Goal: Information Seeking & Learning: Understand process/instructions

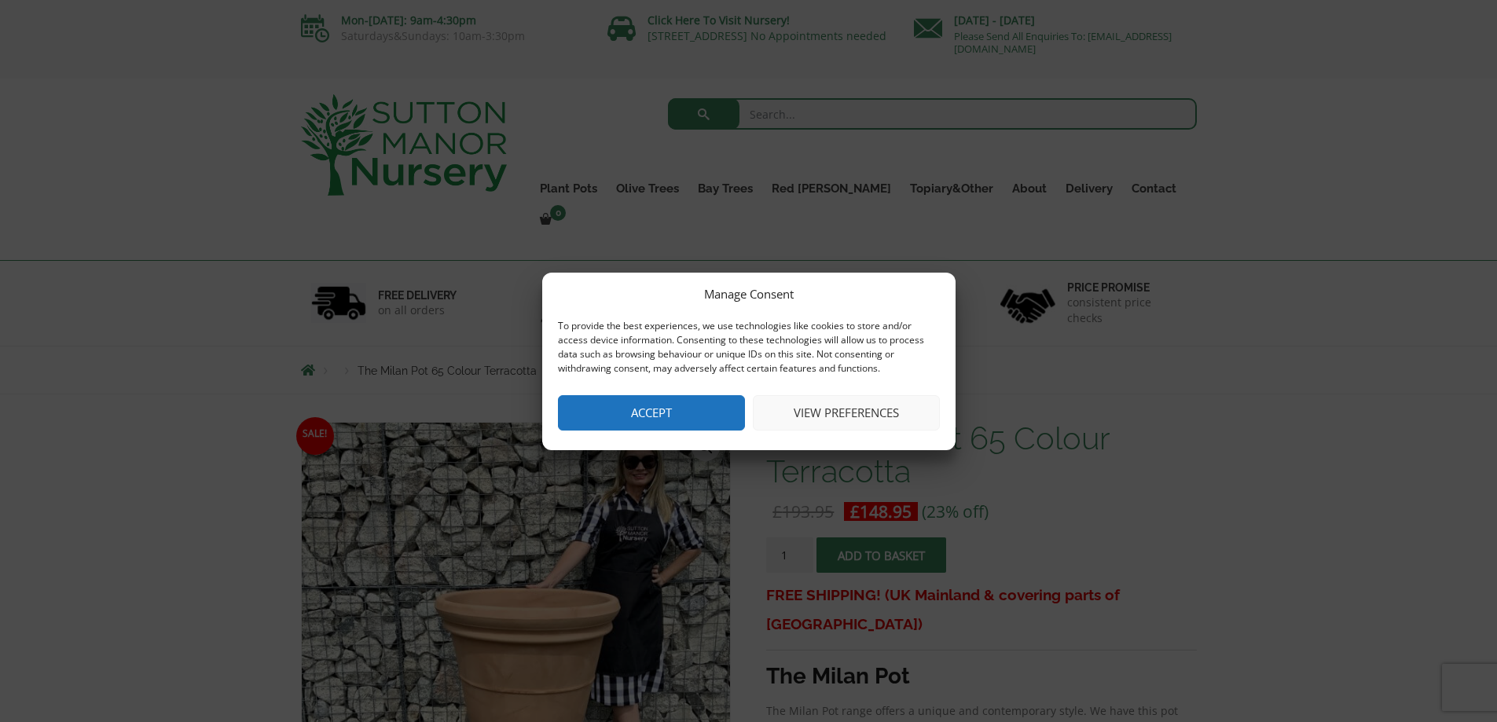
click at [849, 412] on button "View preferences" at bounding box center [846, 412] width 187 height 35
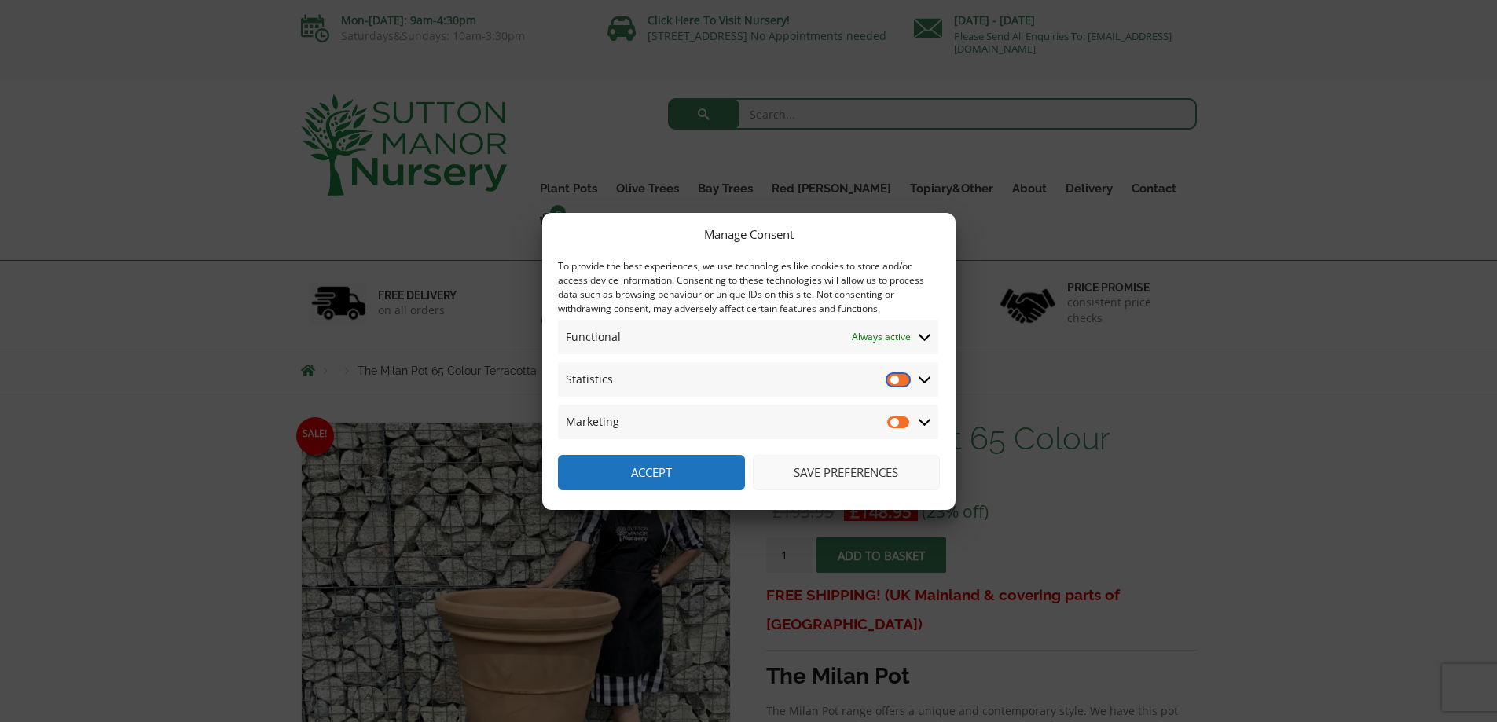
click at [898, 381] on input "Statistics" at bounding box center [899, 380] width 24 height 16
checkbox input "true"
click at [898, 419] on input "Marketing" at bounding box center [899, 422] width 24 height 16
checkbox input "true"
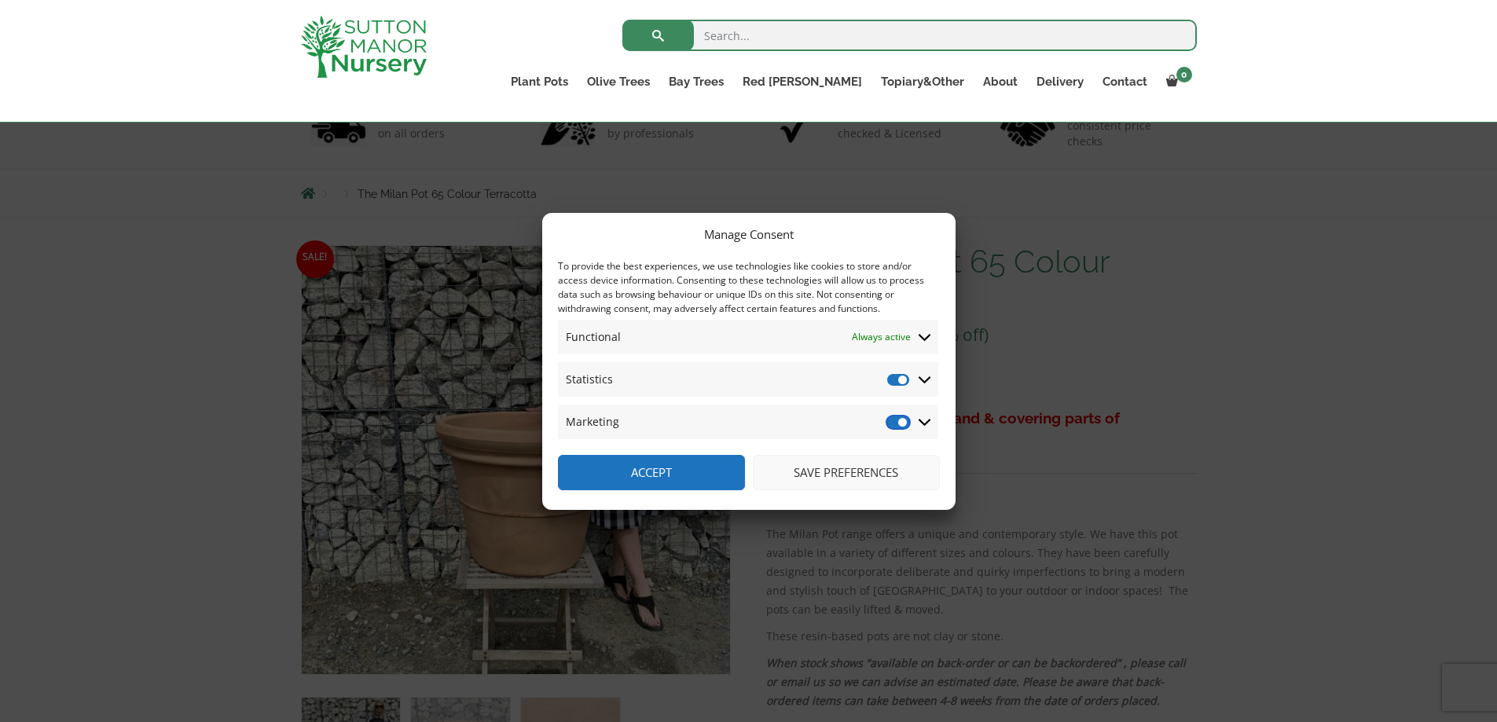
scroll to position [314, 0]
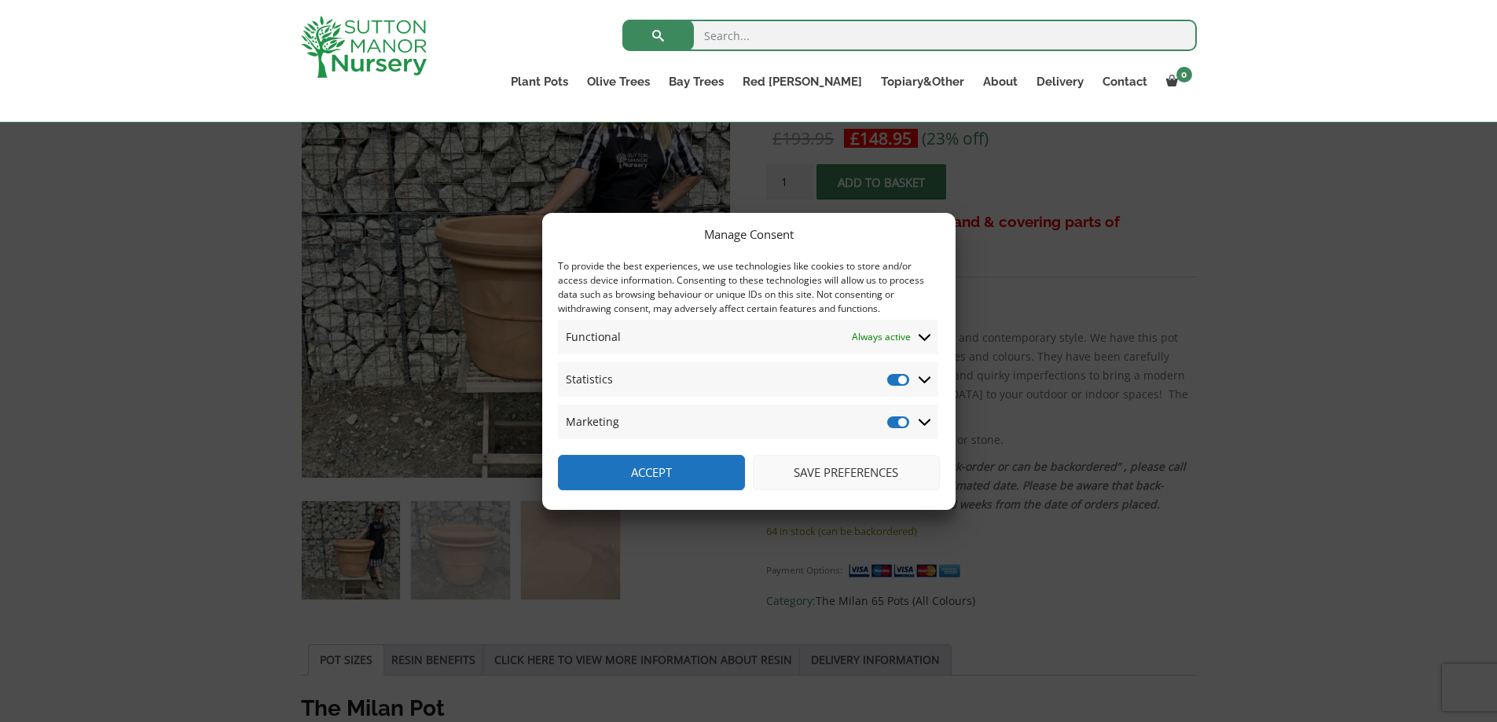
click at [833, 470] on button "Save preferences" at bounding box center [846, 472] width 187 height 35
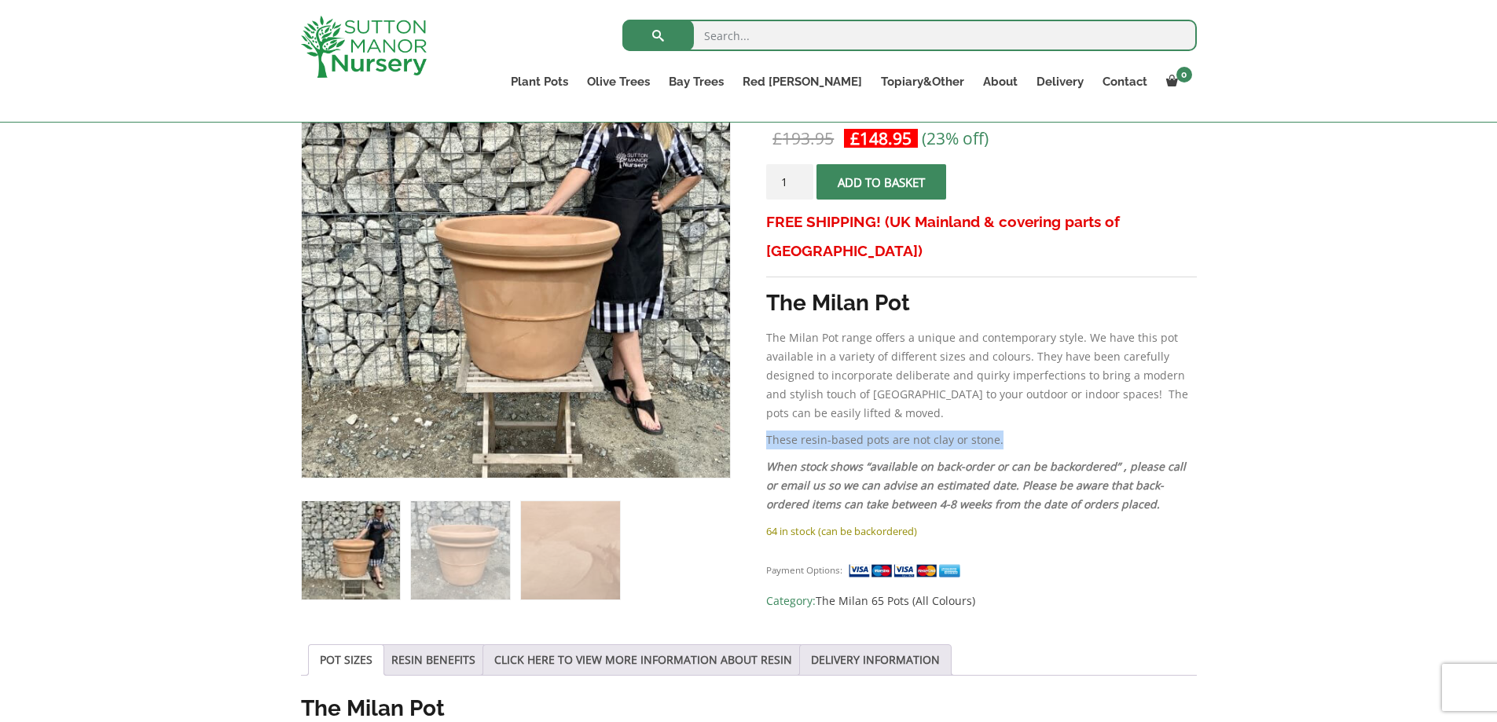
drag, startPoint x: 1002, startPoint y: 408, endPoint x: 775, endPoint y: 405, distance: 227.8
click at [766, 430] on p "These resin-based pots are not clay or stone." at bounding box center [981, 439] width 430 height 19
copy p "These resin-based pots are not clay or stone."
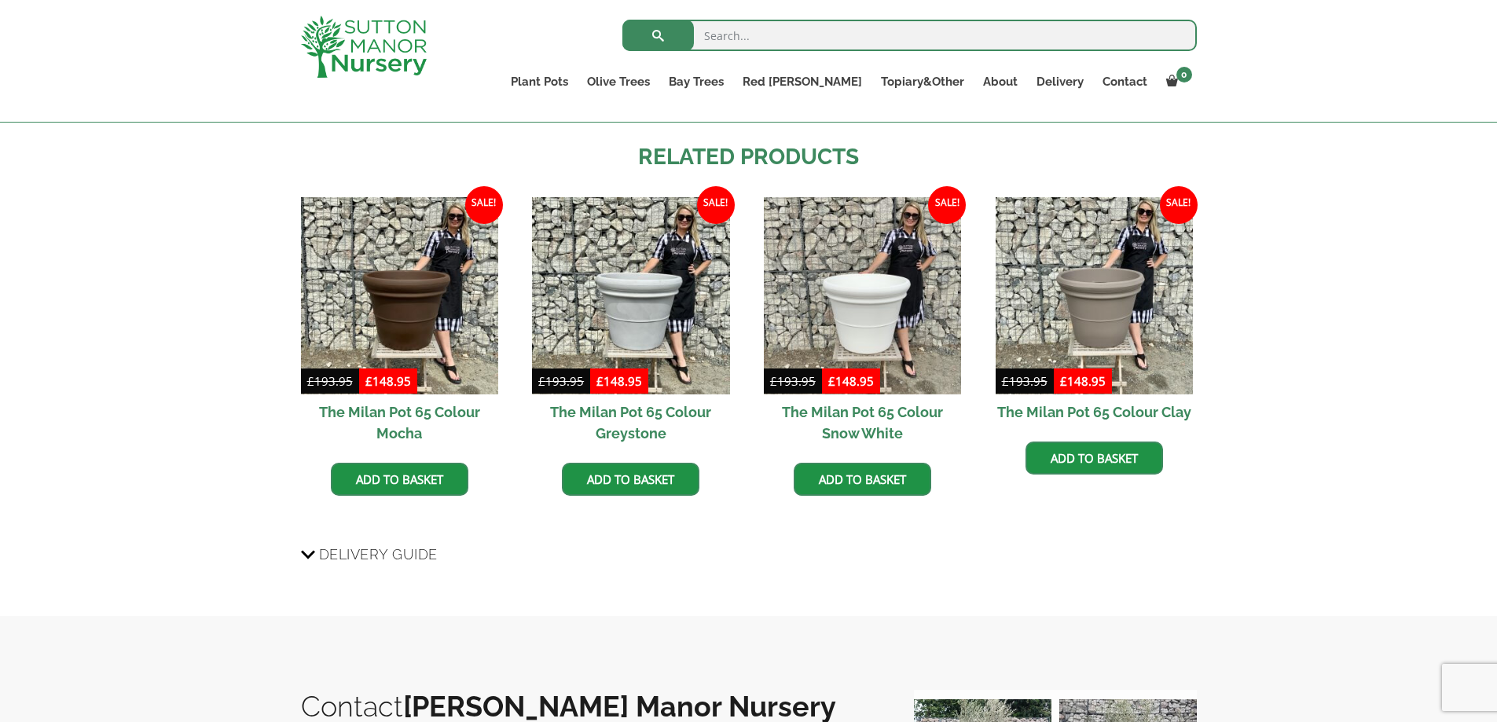
scroll to position [1257, 0]
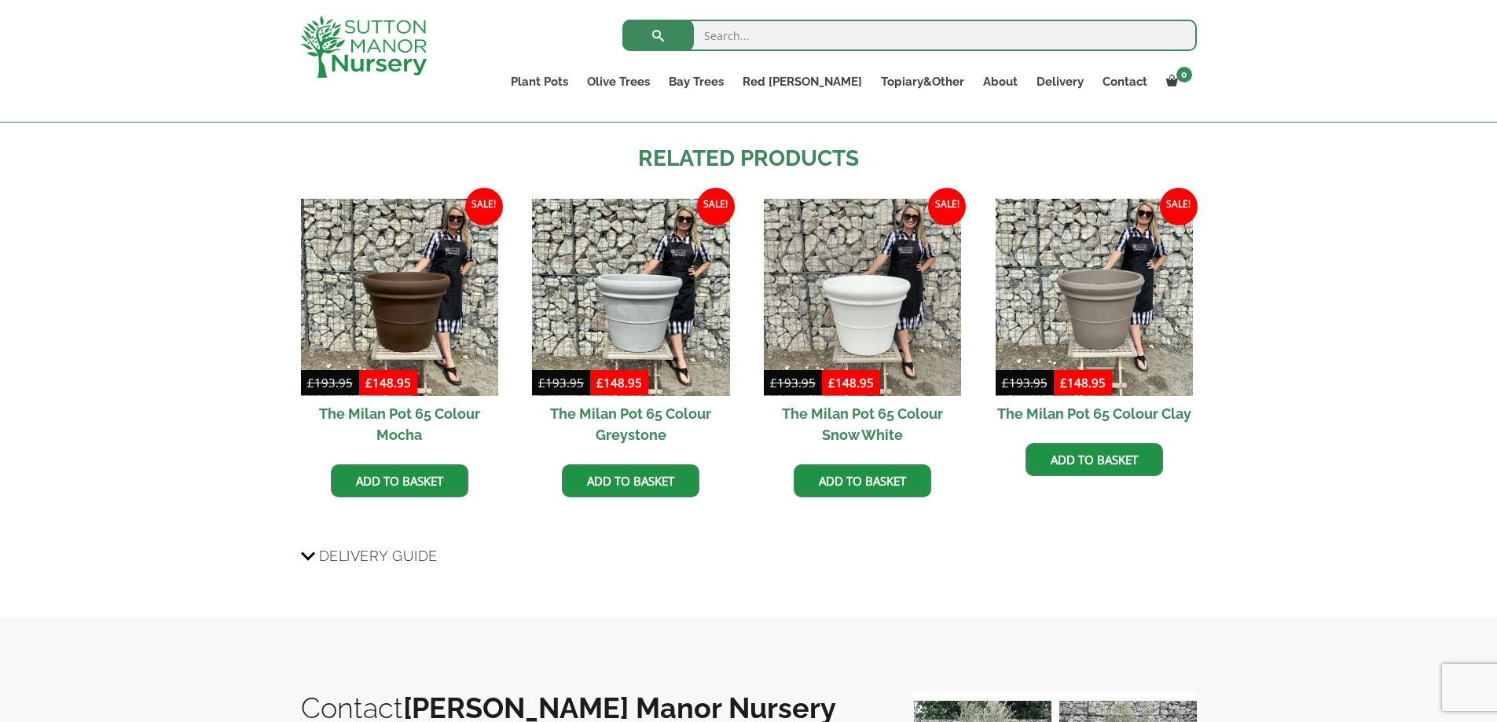
click at [759, 37] on input "search" at bounding box center [909, 35] width 574 height 31
type input "returns"
click at [622, 20] on button "submit" at bounding box center [657, 35] width 71 height 31
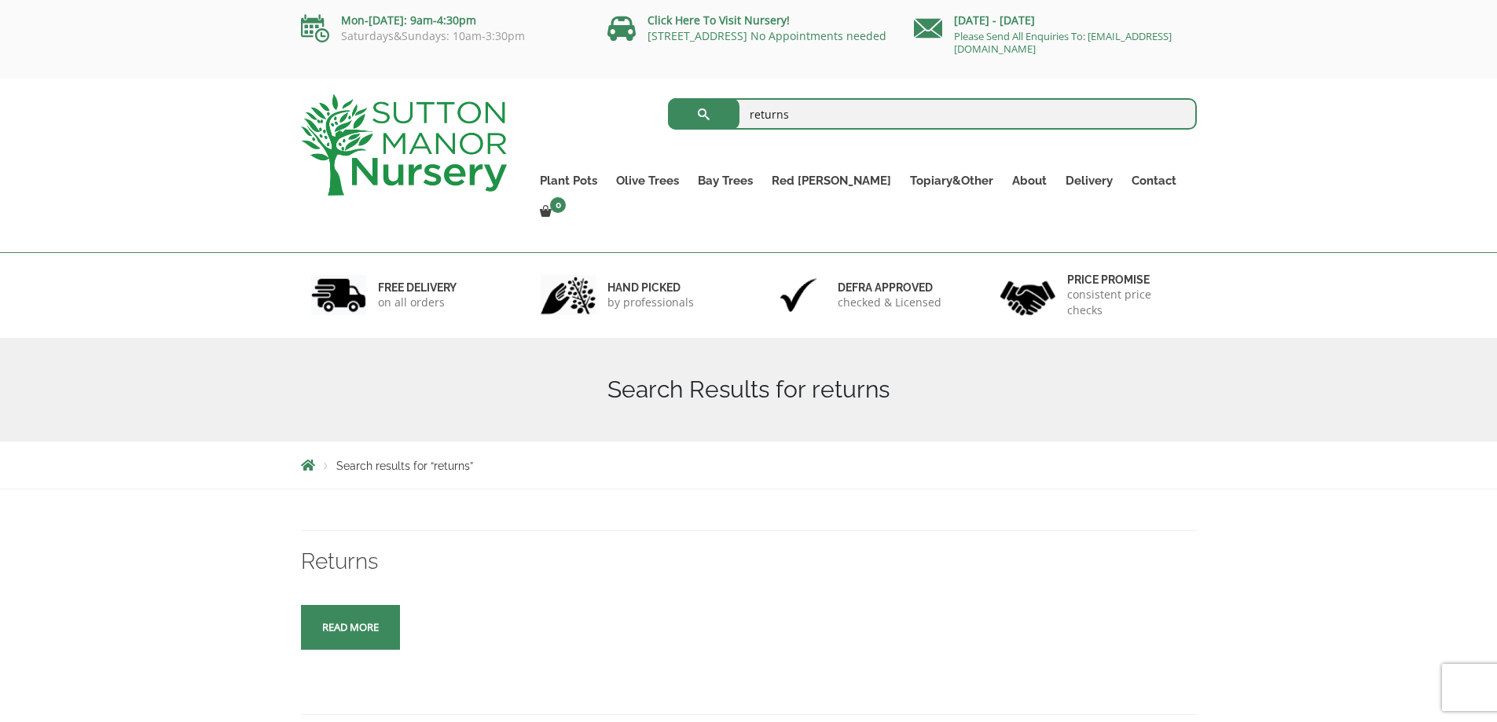
click at [350, 628] on span at bounding box center [350, 628] width 0 height 0
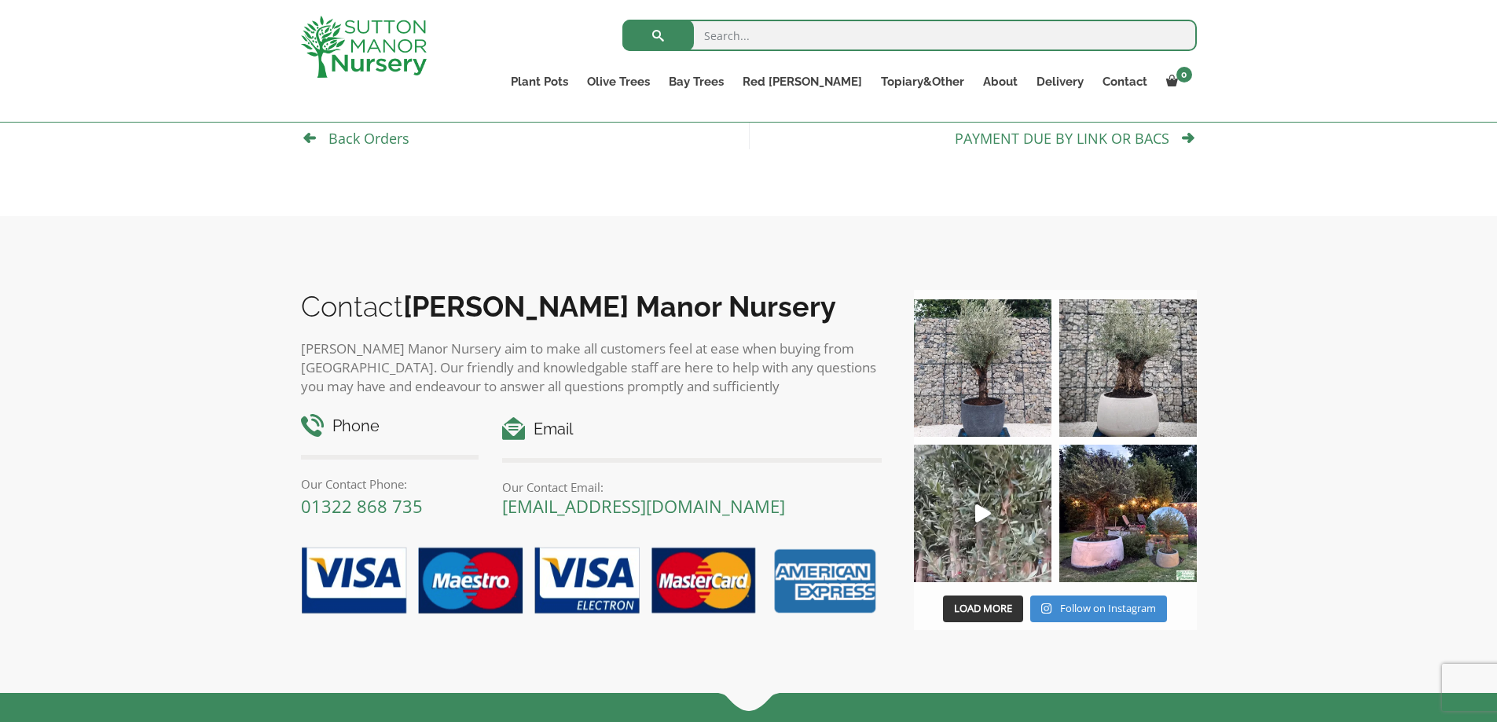
scroll to position [452, 0]
